Goal: Task Accomplishment & Management: Manage account settings

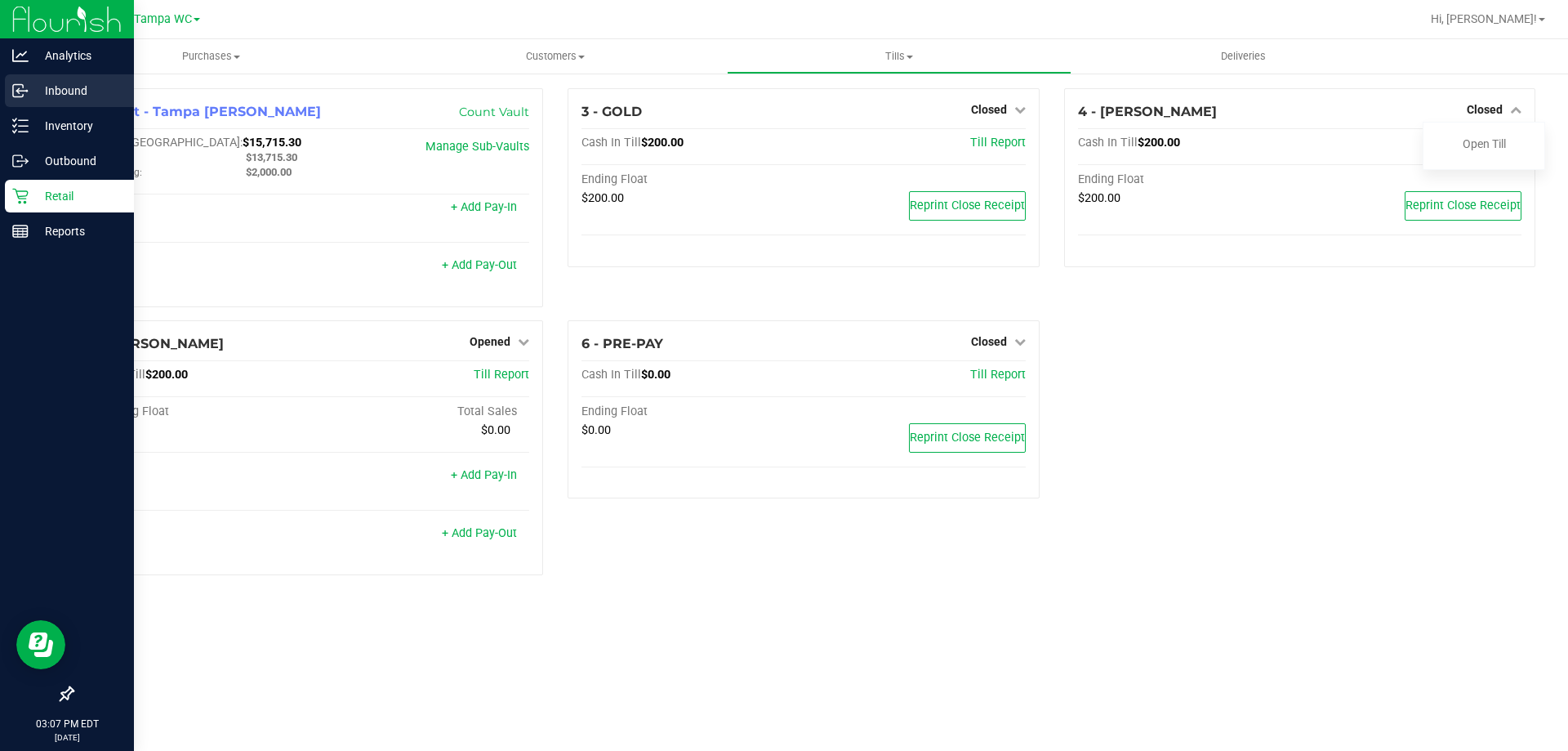
click at [24, 88] on icon at bounding box center [20, 91] width 16 height 16
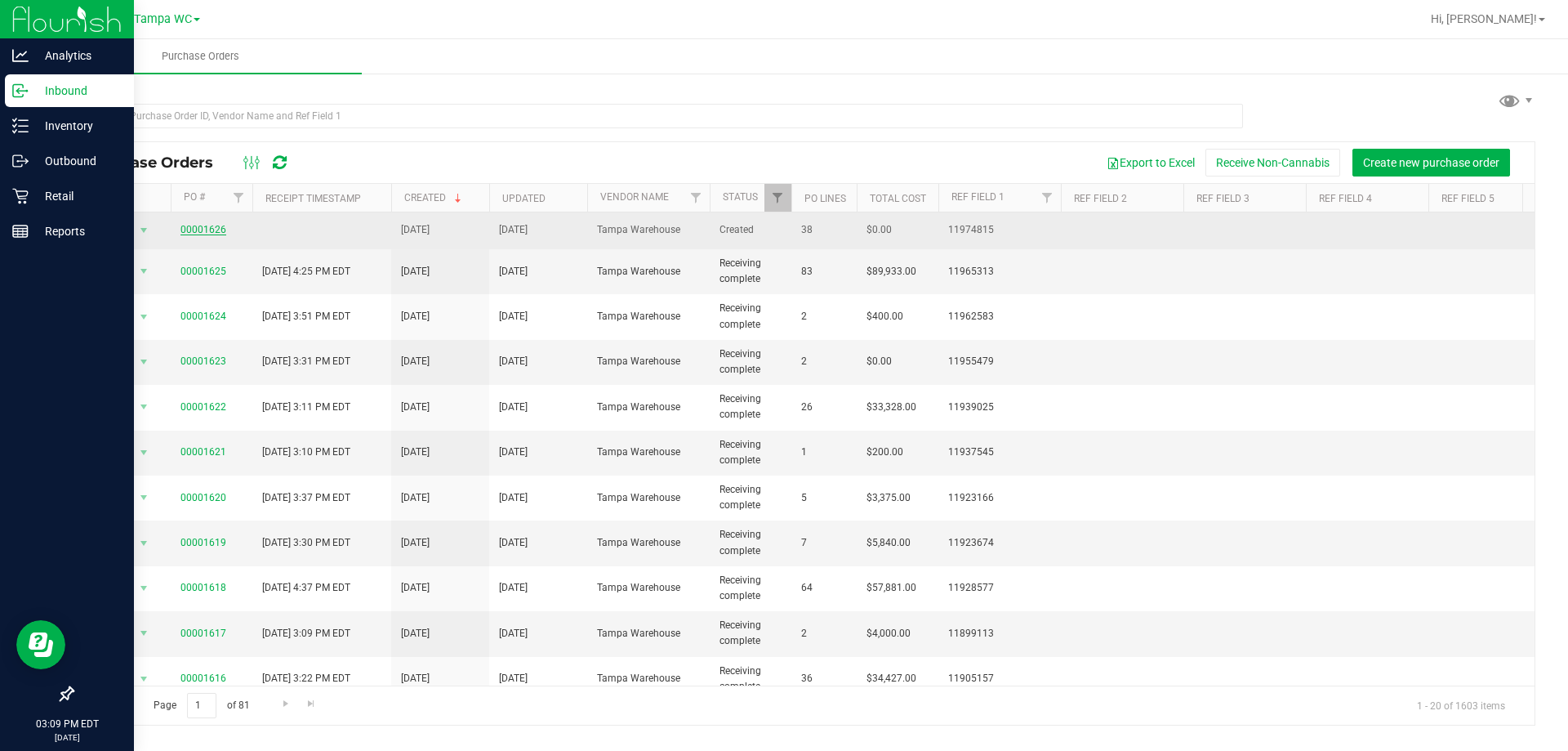
click at [205, 227] on link "00001626" at bounding box center [202, 229] width 45 height 12
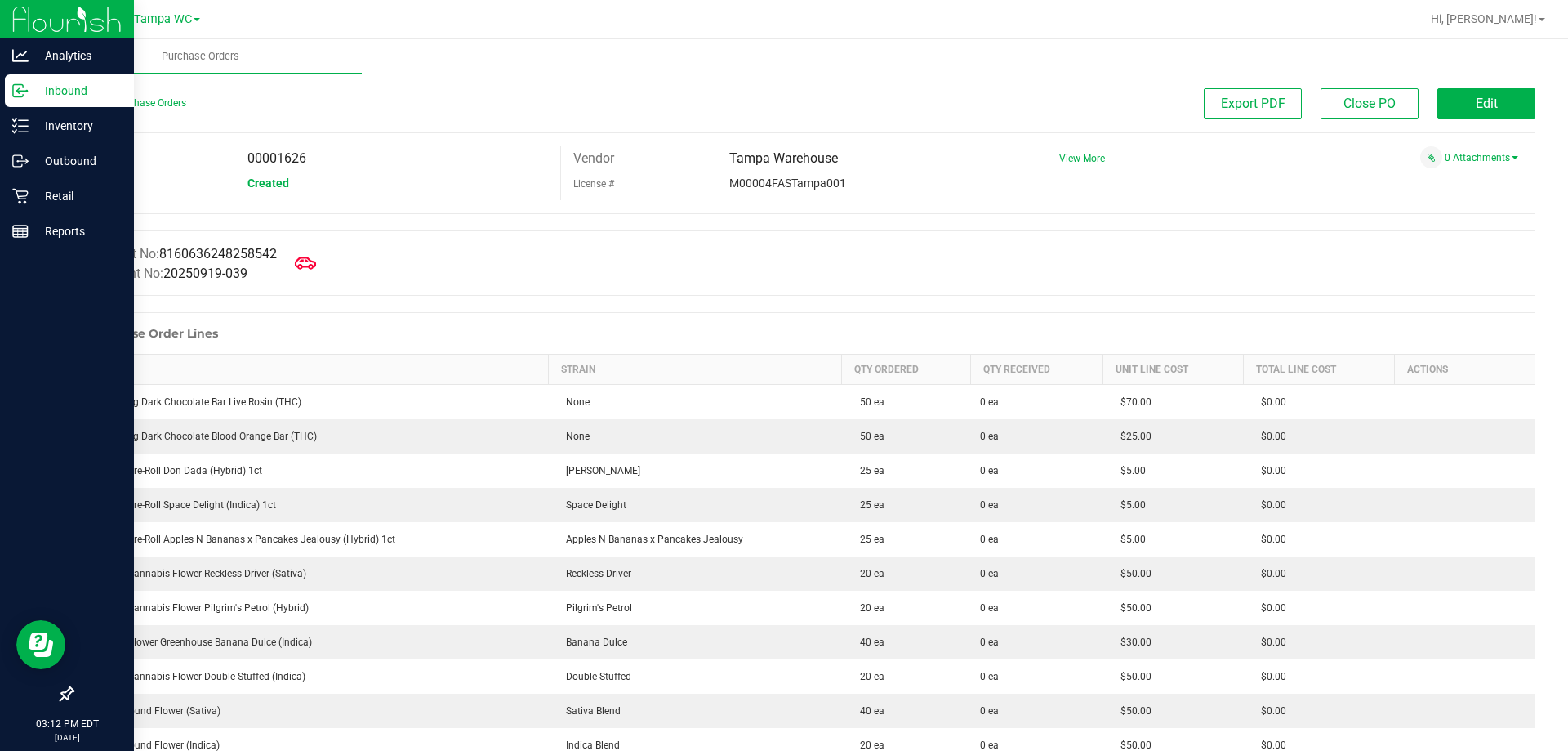
click at [312, 262] on icon at bounding box center [306, 263] width 21 height 21
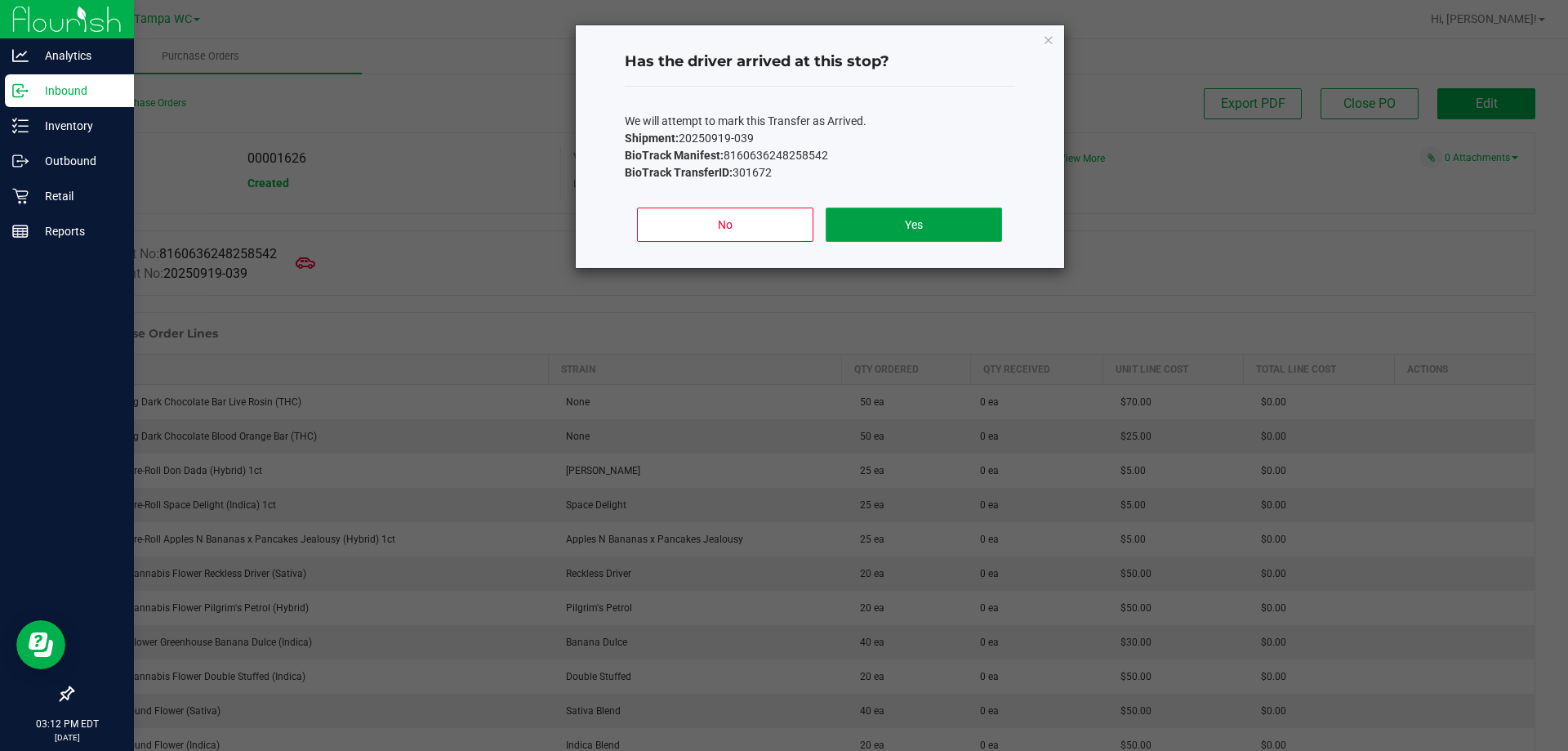
click at [868, 225] on button "Yes" at bounding box center [913, 225] width 175 height 35
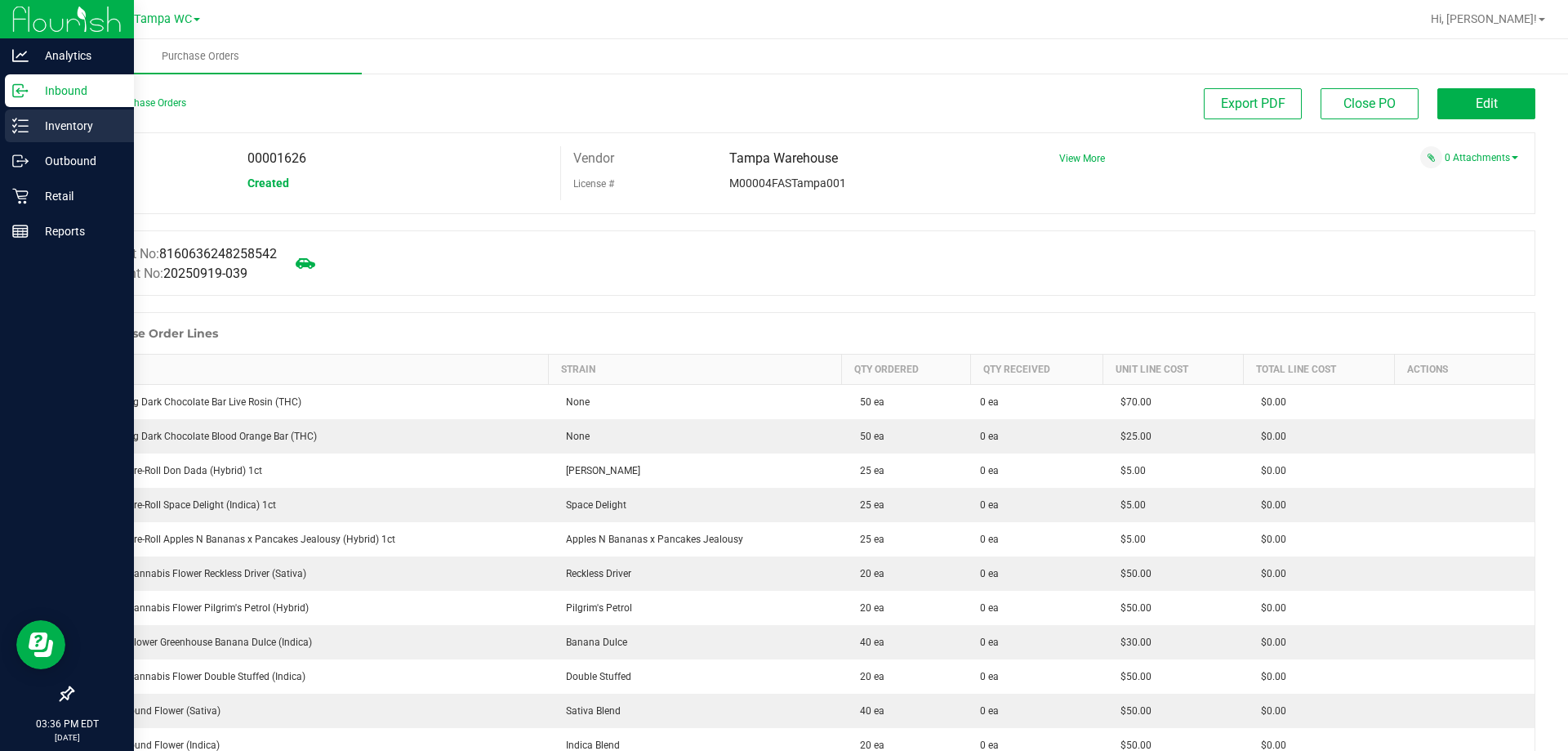
click at [29, 125] on p "Inventory" at bounding box center [78, 125] width 98 height 19
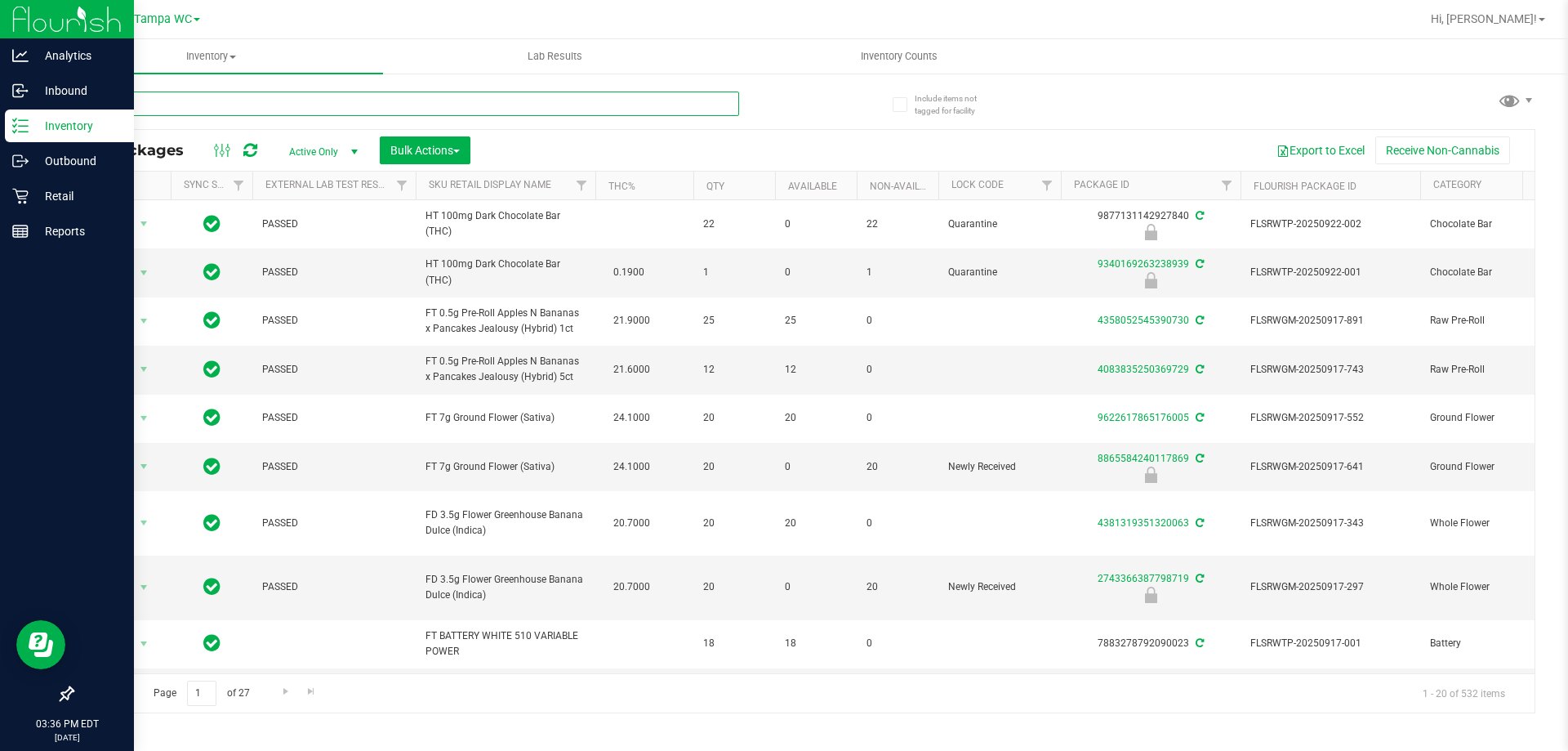
click at [218, 104] on input "text" at bounding box center [406, 103] width 667 height 24
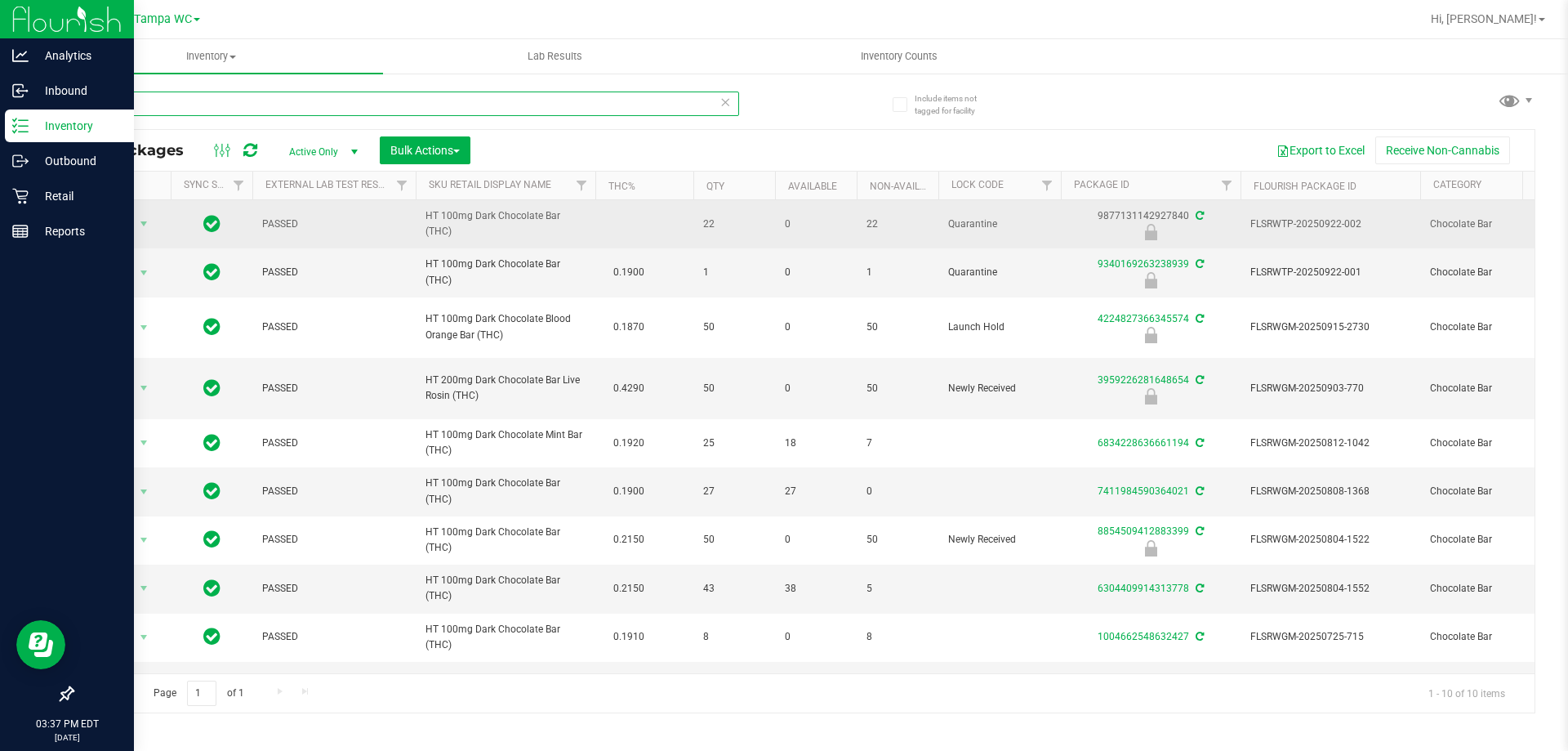
type input "DARK"
click at [1197, 215] on icon at bounding box center [1199, 216] width 8 height 10
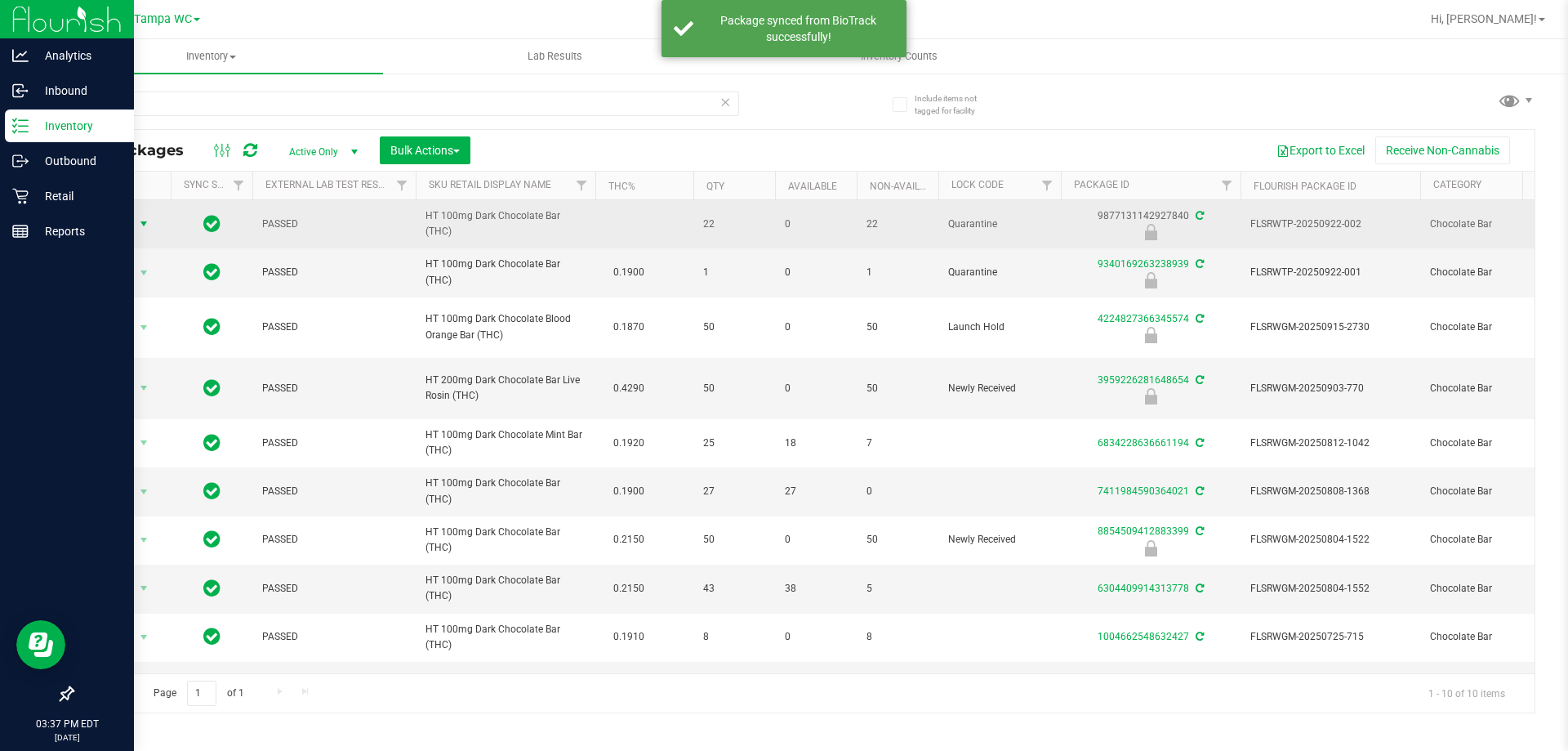
click at [136, 228] on span "select" at bounding box center [144, 224] width 20 height 23
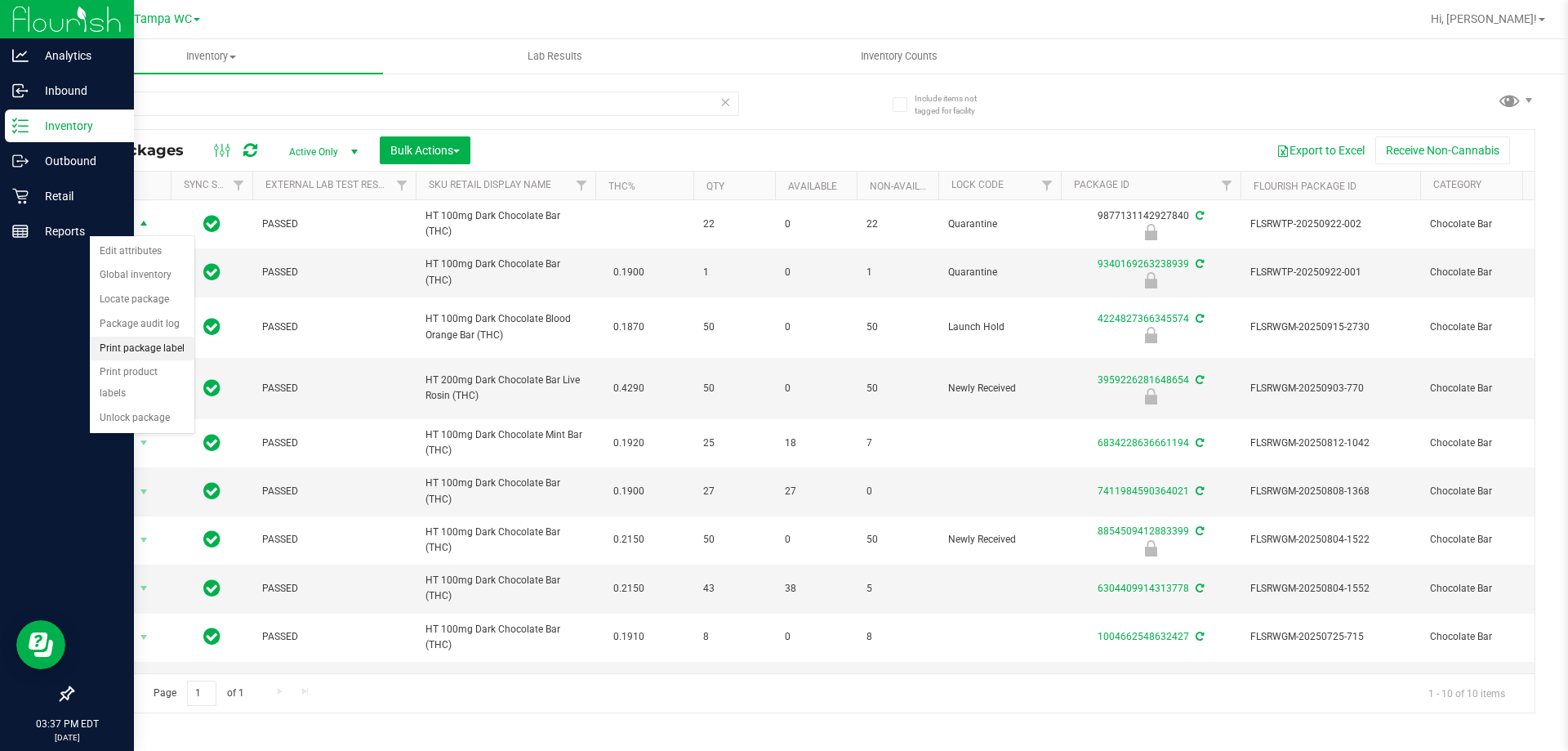
click at [136, 350] on li "Print package label" at bounding box center [142, 348] width 104 height 24
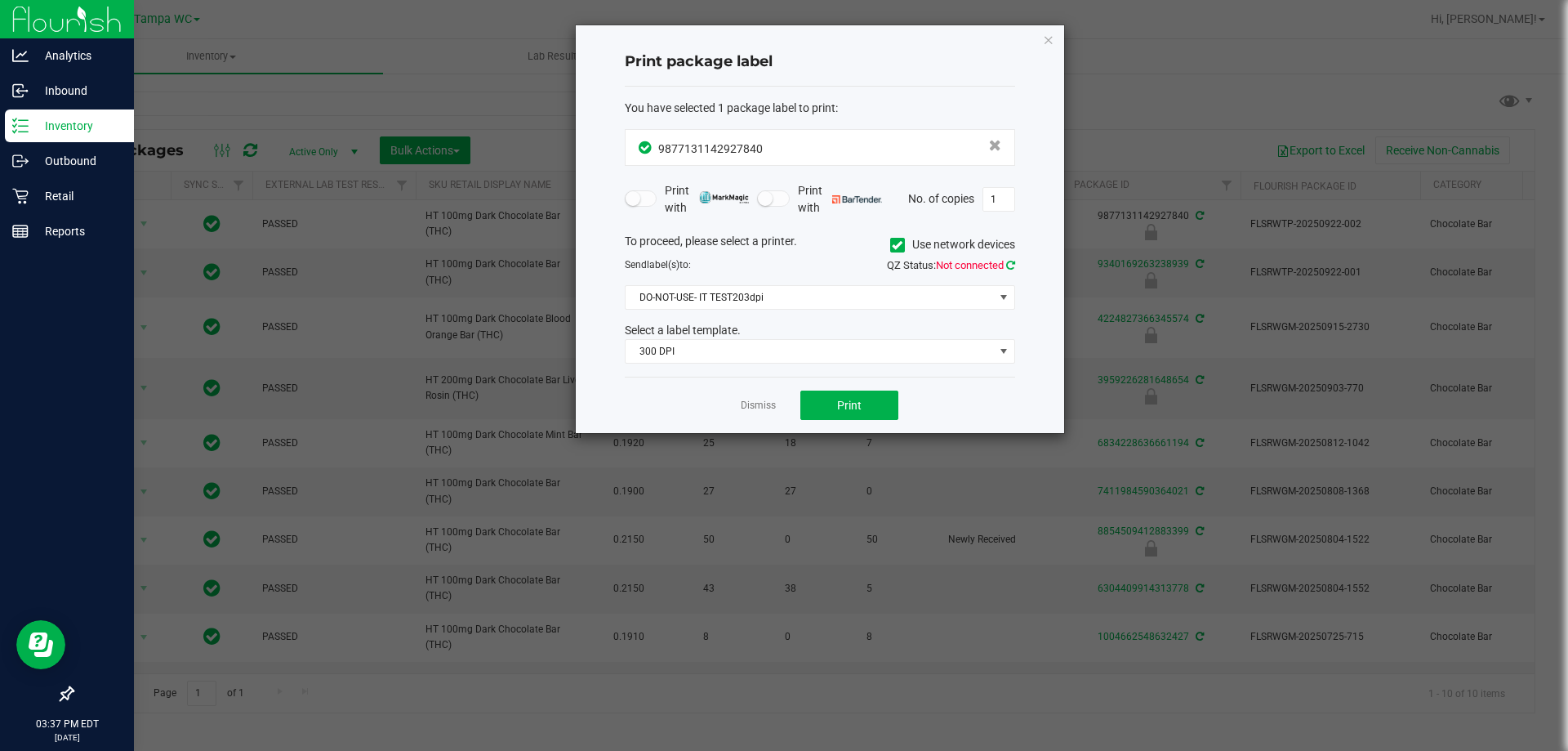
click at [1013, 265] on icon at bounding box center [1010, 264] width 9 height 11
click at [801, 291] on span "DO-NOT-USE- IT TEST203dpi" at bounding box center [810, 298] width 368 height 23
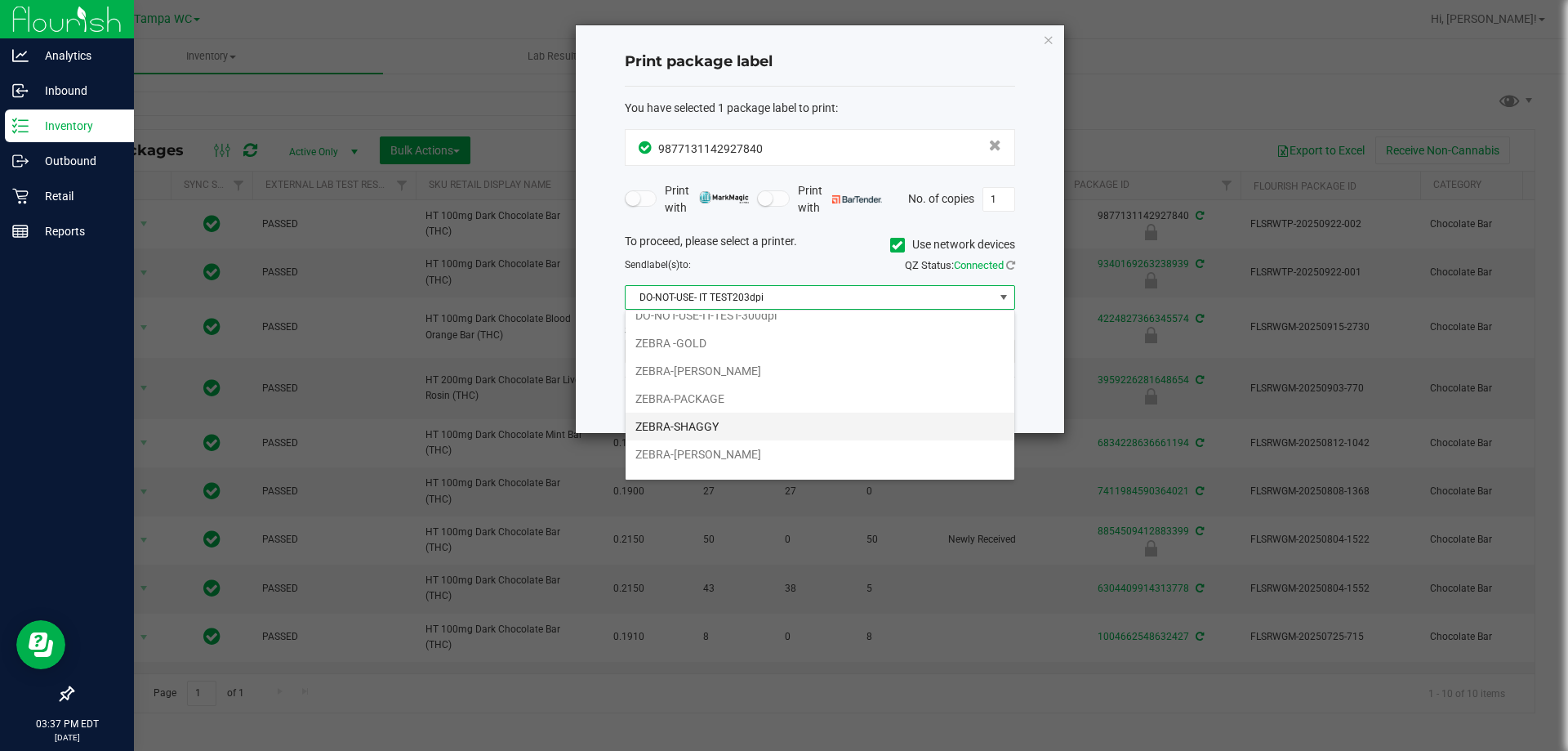
scroll to position [59, 0]
click at [702, 464] on li "ZEBRA2" at bounding box center [819, 463] width 388 height 28
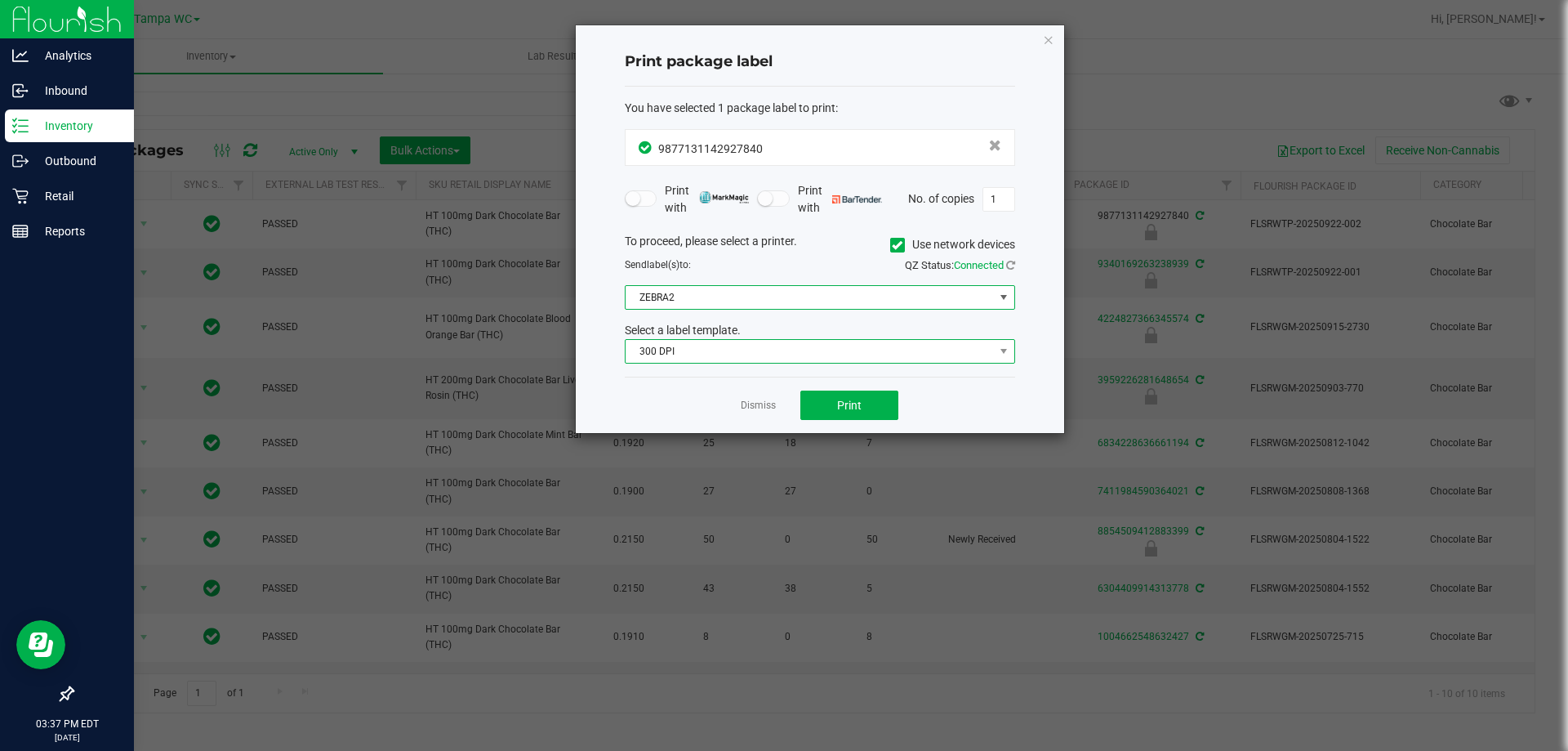
click at [677, 357] on span "300 DPI" at bounding box center [810, 351] width 368 height 23
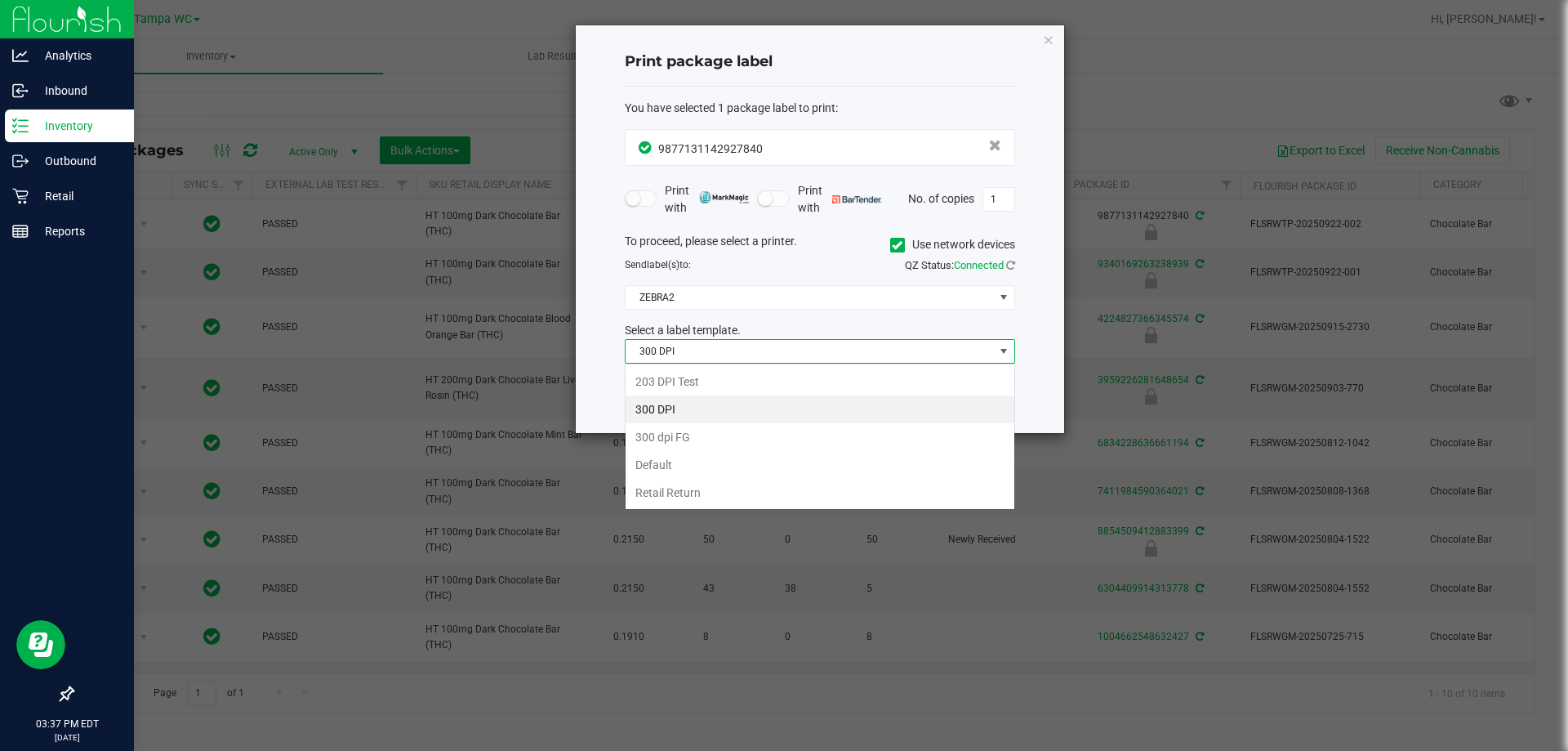
scroll to position [24, 390]
click at [672, 382] on li "203 DPI Test" at bounding box center [819, 381] width 388 height 28
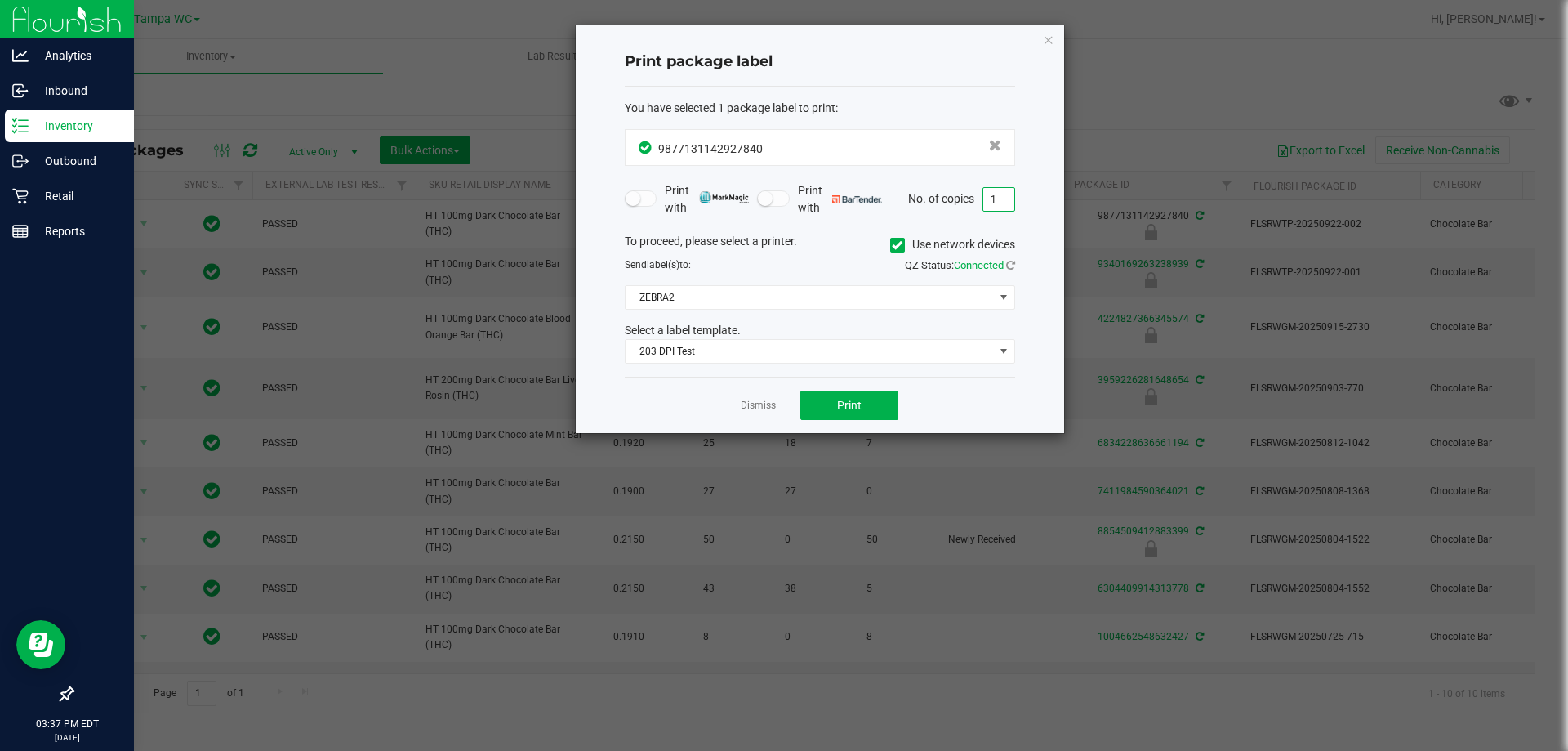
click at [1001, 202] on input "1" at bounding box center [998, 200] width 31 height 23
click at [855, 243] on div "To proceed, please select a printer. Use network devices" at bounding box center [819, 244] width 414 height 24
click at [852, 407] on span "Print" at bounding box center [848, 405] width 24 height 13
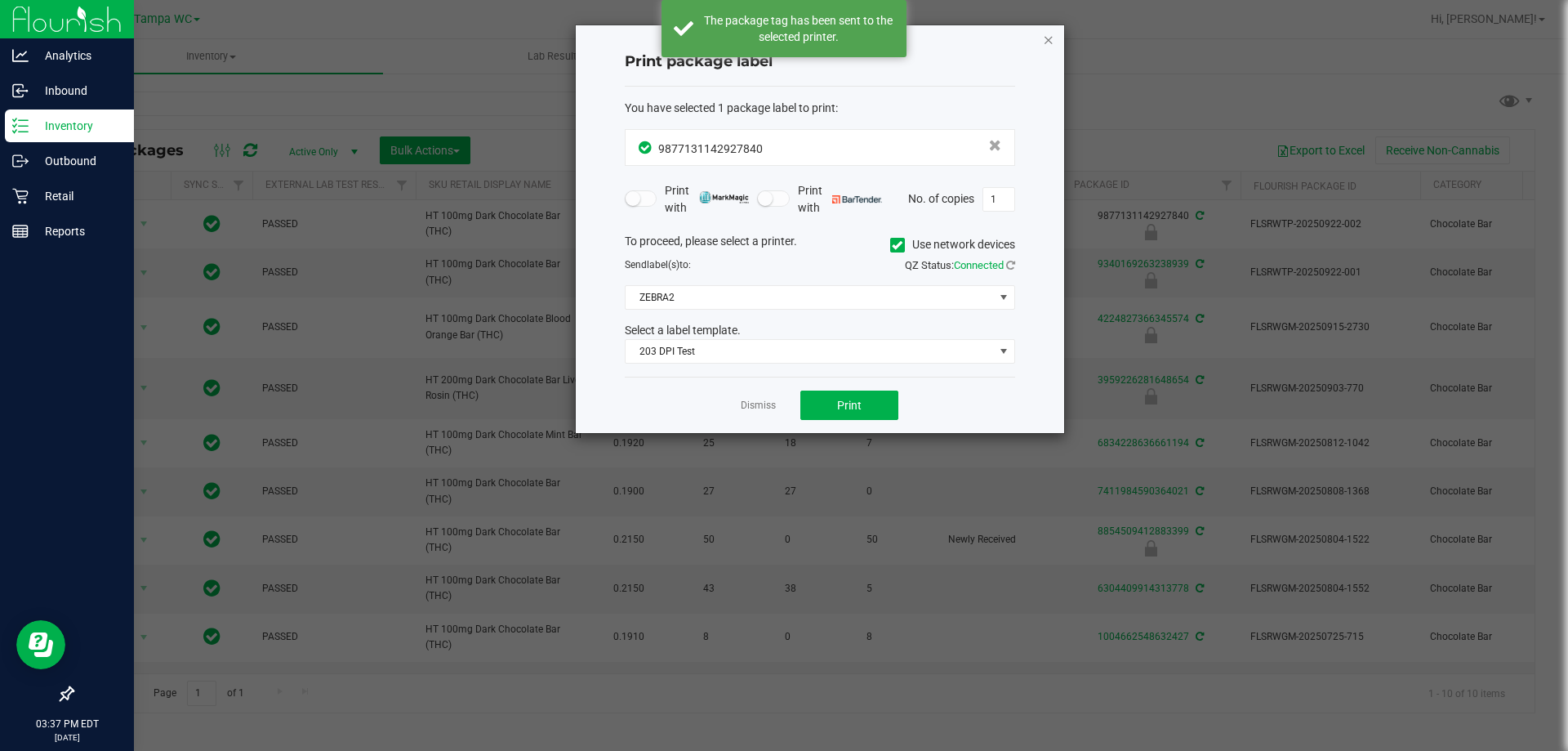
click at [1047, 37] on icon "button" at bounding box center [1049, 39] width 12 height 19
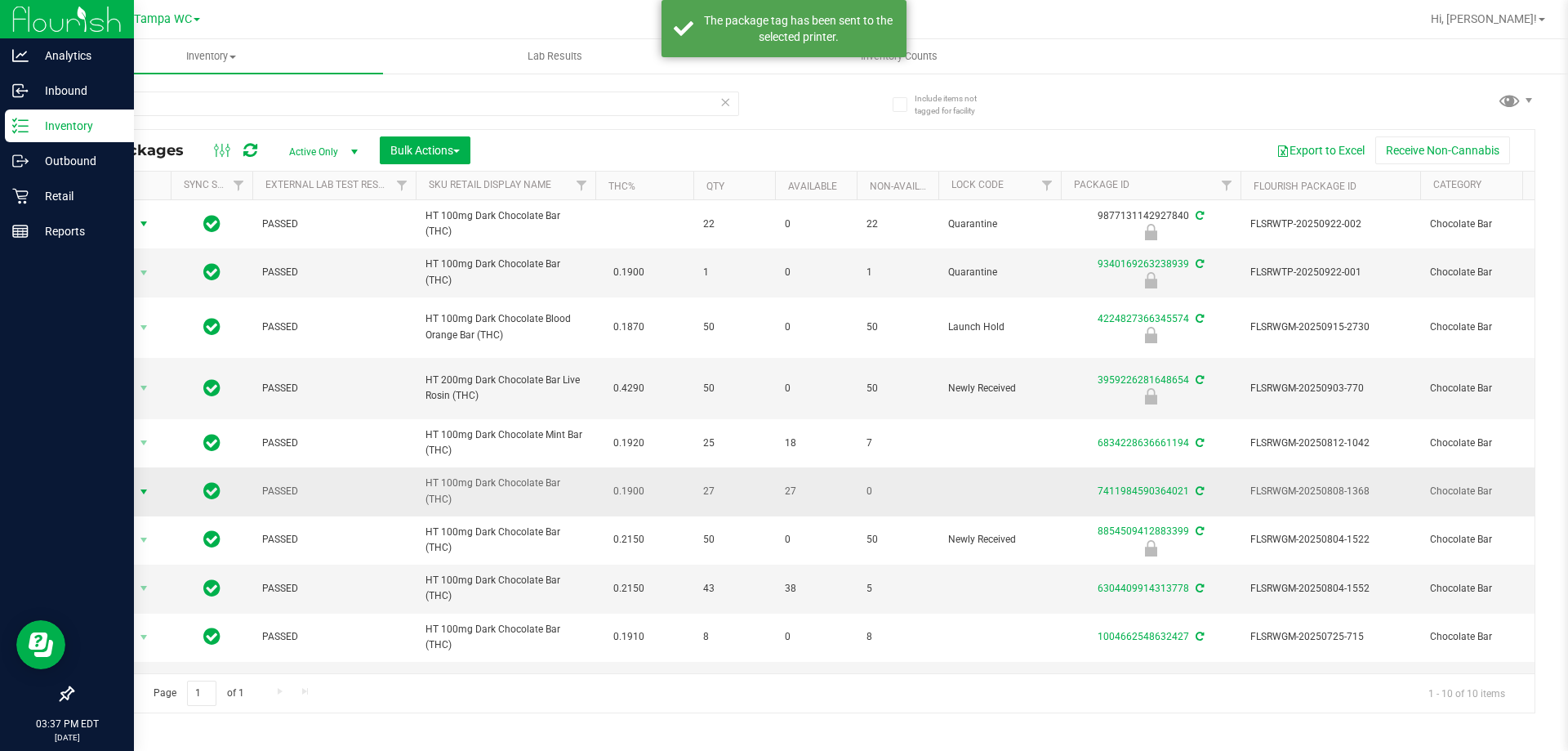
click at [134, 489] on span "select" at bounding box center [144, 492] width 20 height 23
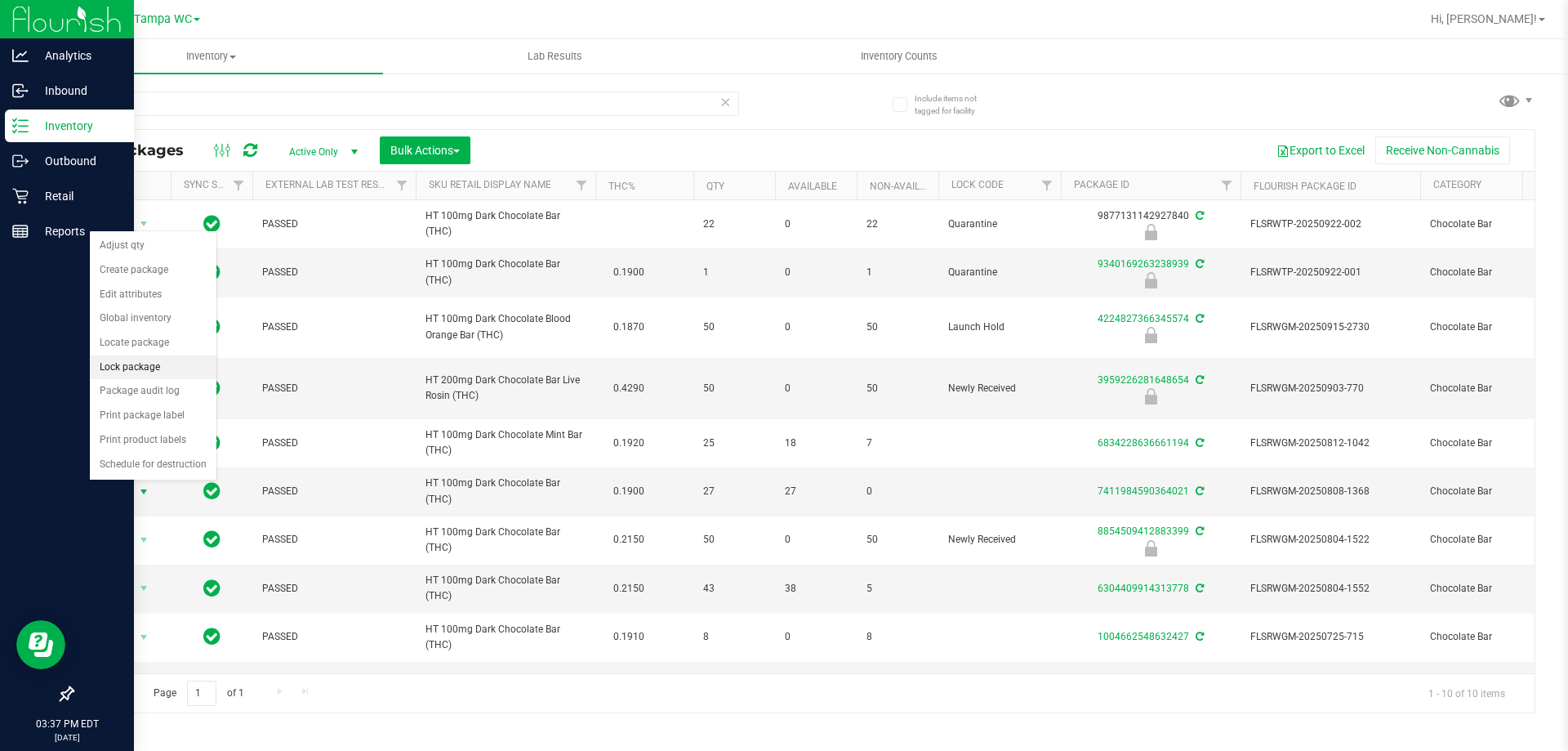
click at [143, 367] on li "Lock package" at bounding box center [152, 367] width 126 height 24
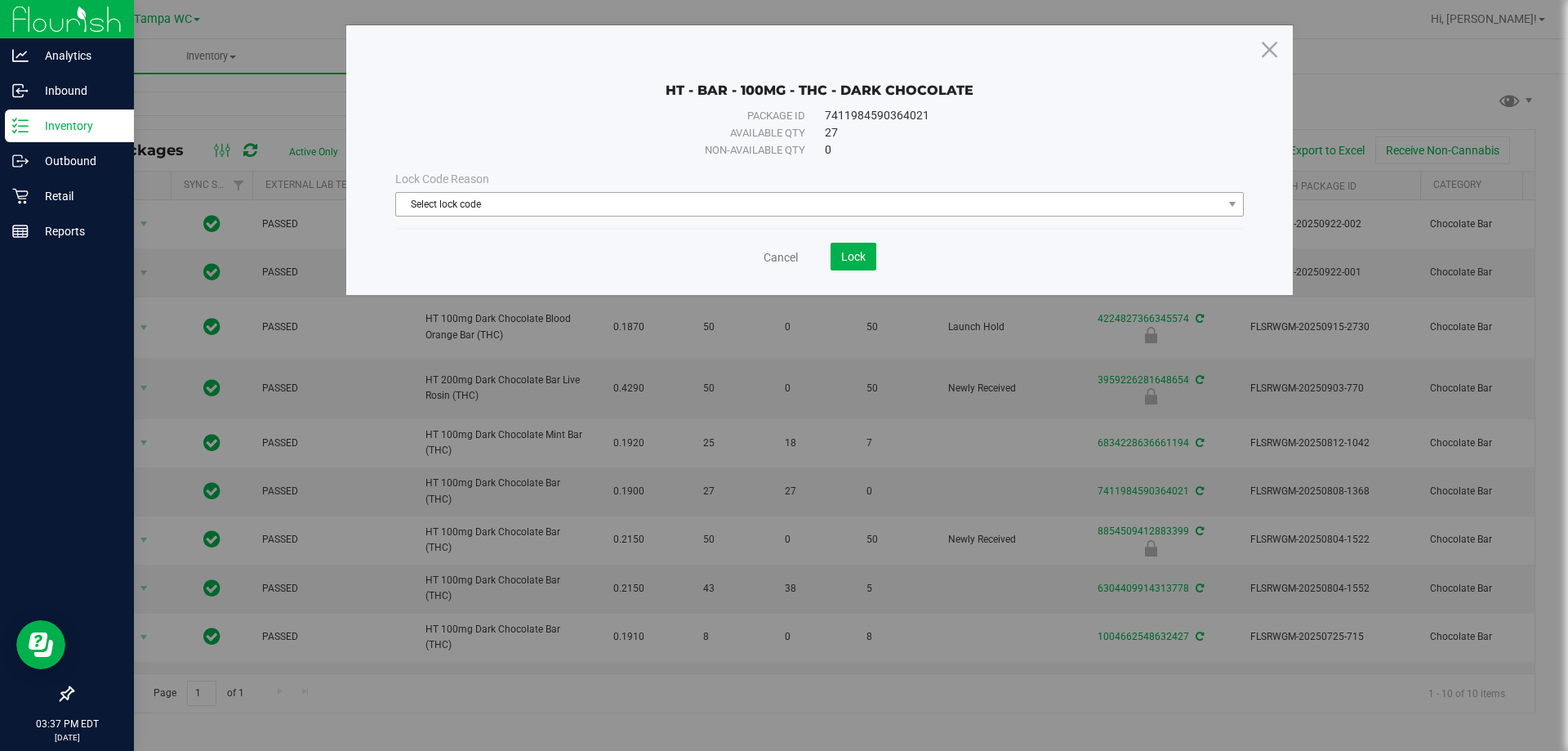
click at [605, 209] on span "Select lock code" at bounding box center [809, 204] width 826 height 23
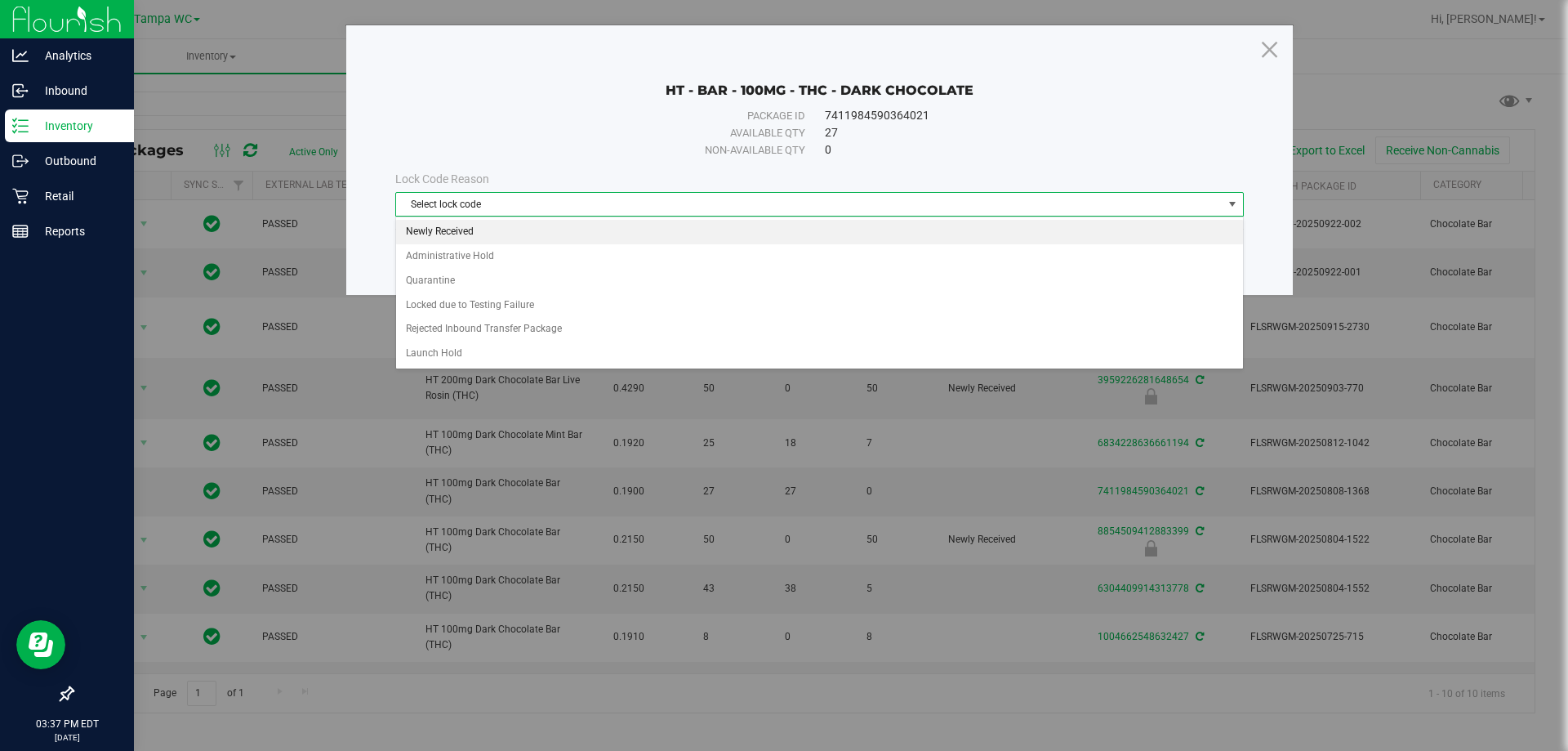
click at [433, 228] on li "Newly Received" at bounding box center [819, 231] width 847 height 24
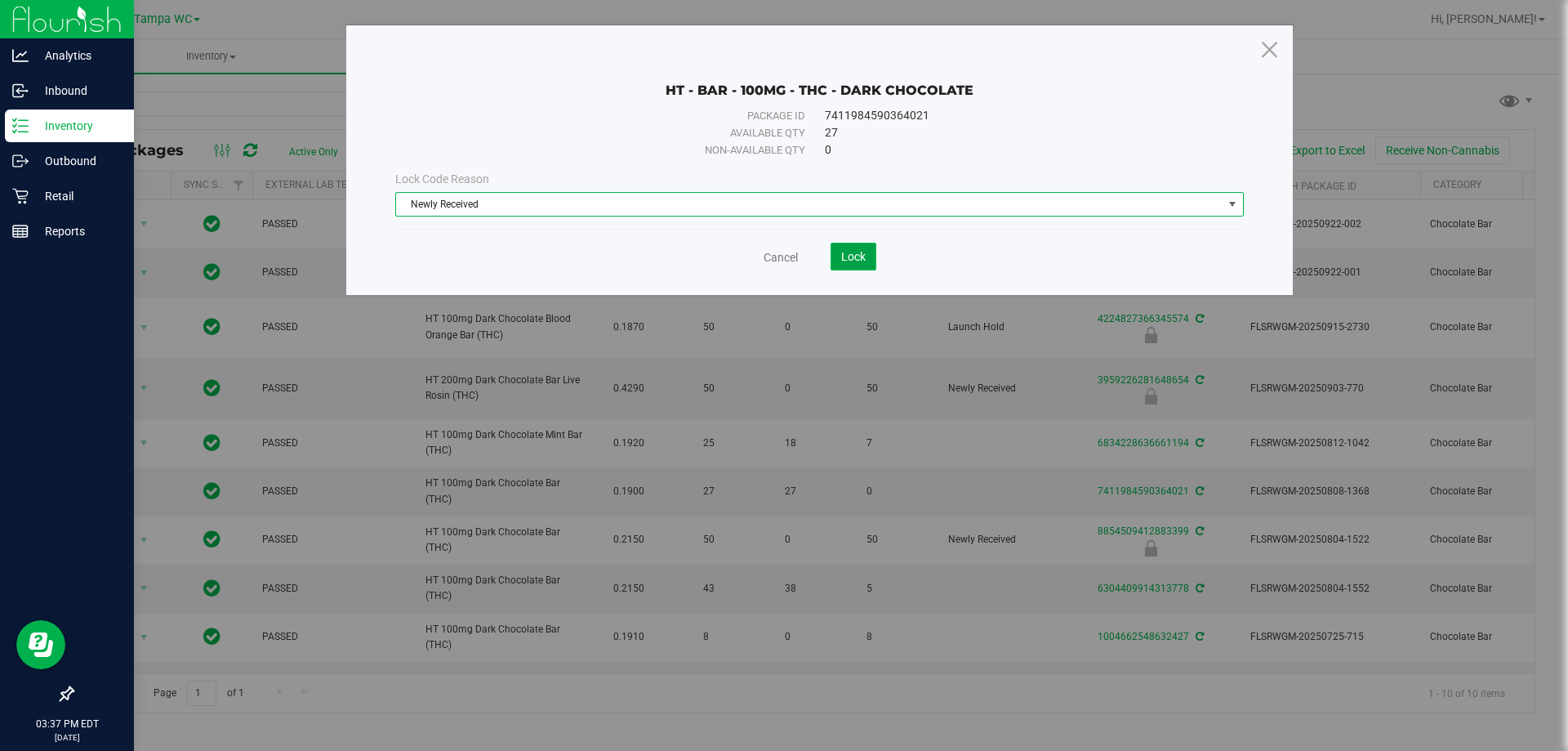
click at [846, 260] on span "Lock" at bounding box center [853, 256] width 24 height 13
